Goal: Information Seeking & Learning: Learn about a topic

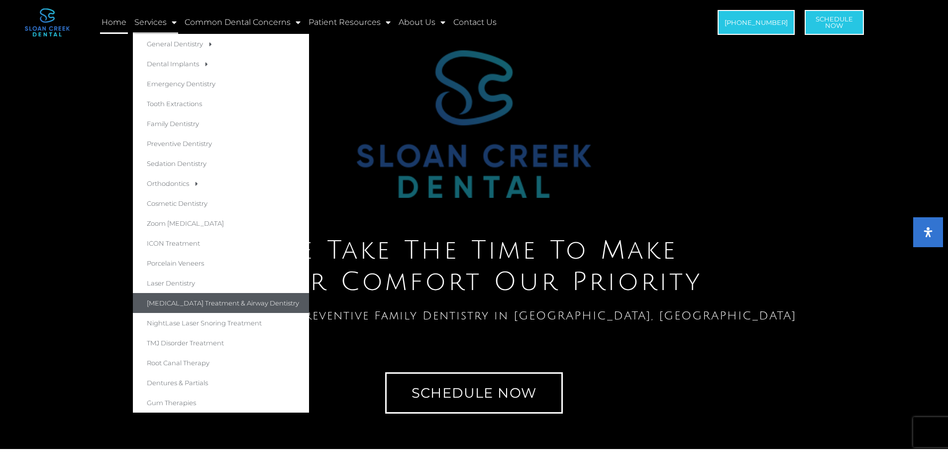
click at [228, 298] on link "[MEDICAL_DATA] Treatment & Airway Dentistry" at bounding box center [221, 303] width 176 height 20
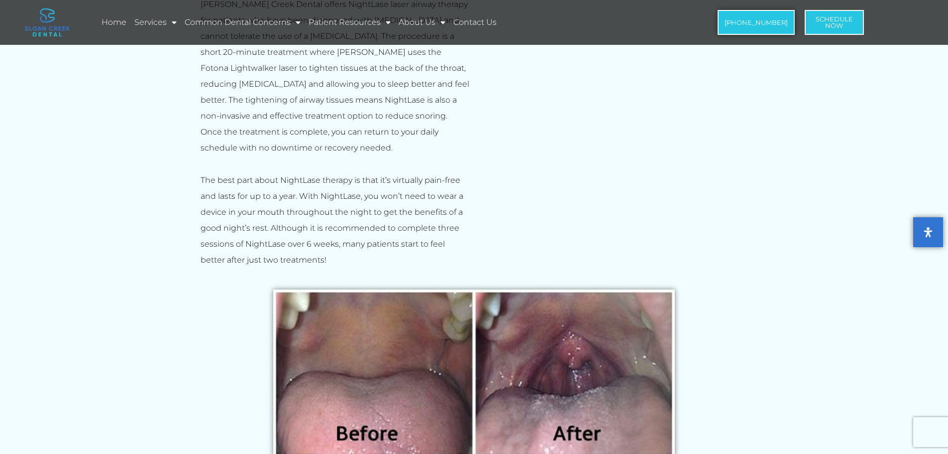
scroll to position [1792, 0]
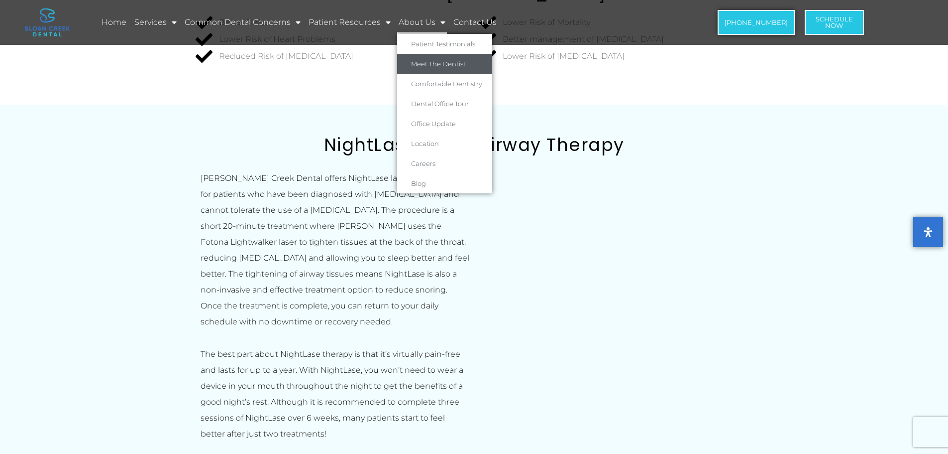
click at [448, 66] on link "Meet The Dentist" at bounding box center [444, 64] width 95 height 20
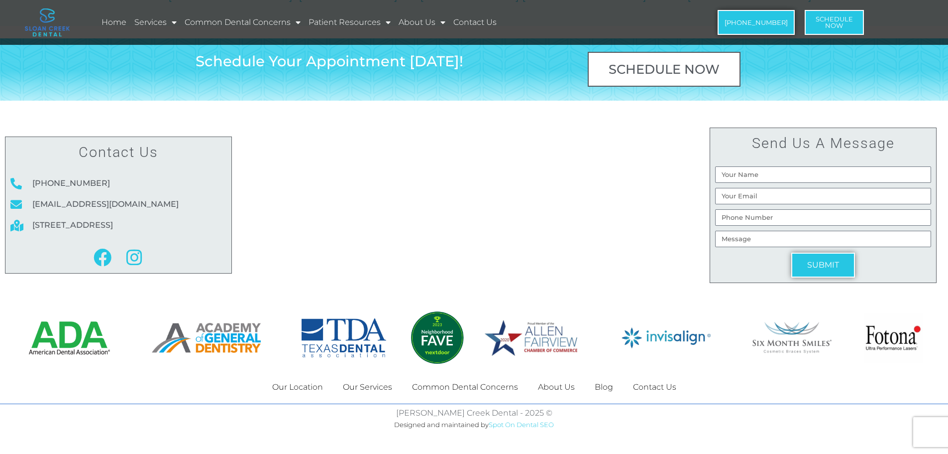
scroll to position [1860, 0]
